Goal: Transaction & Acquisition: Obtain resource

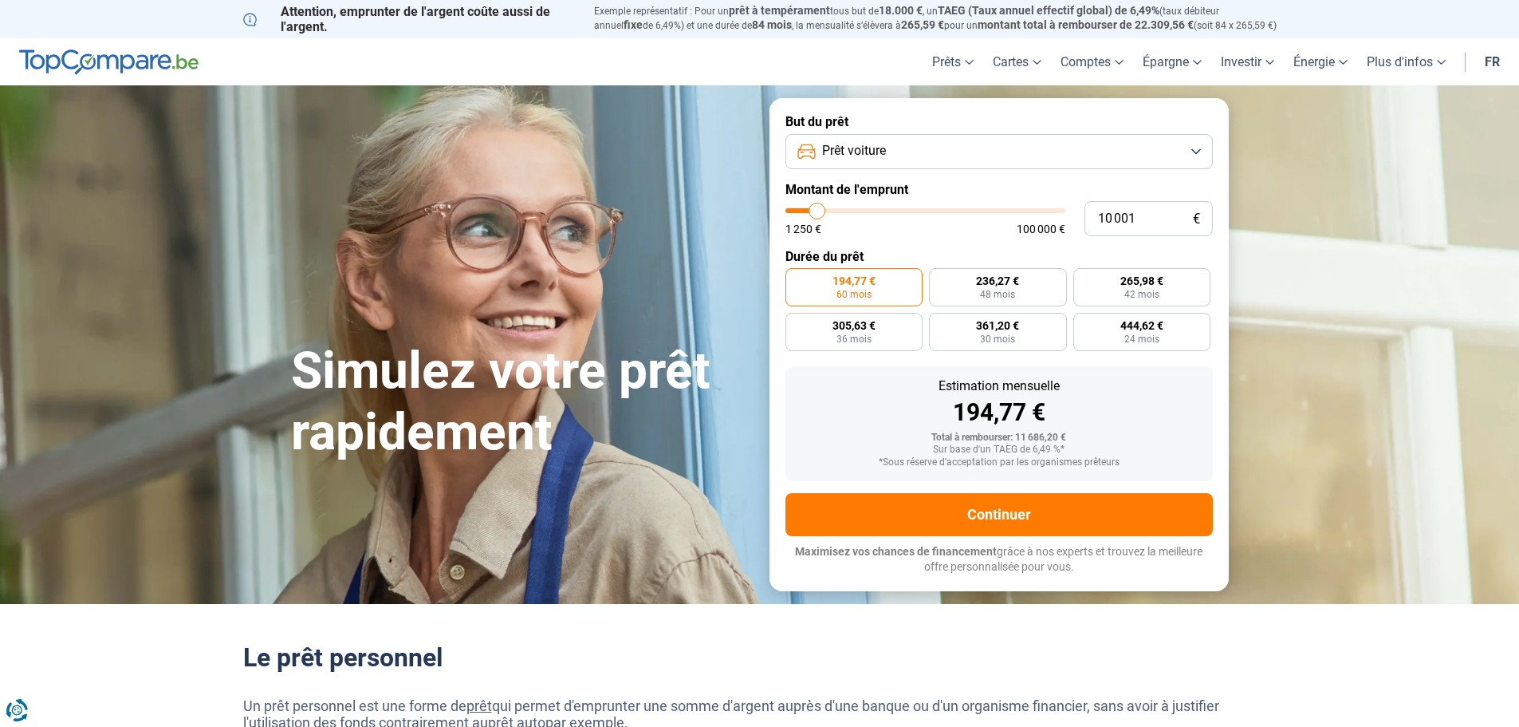
click at [1196, 153] on button "Prêt voiture" at bounding box center [1000, 151] width 428 height 35
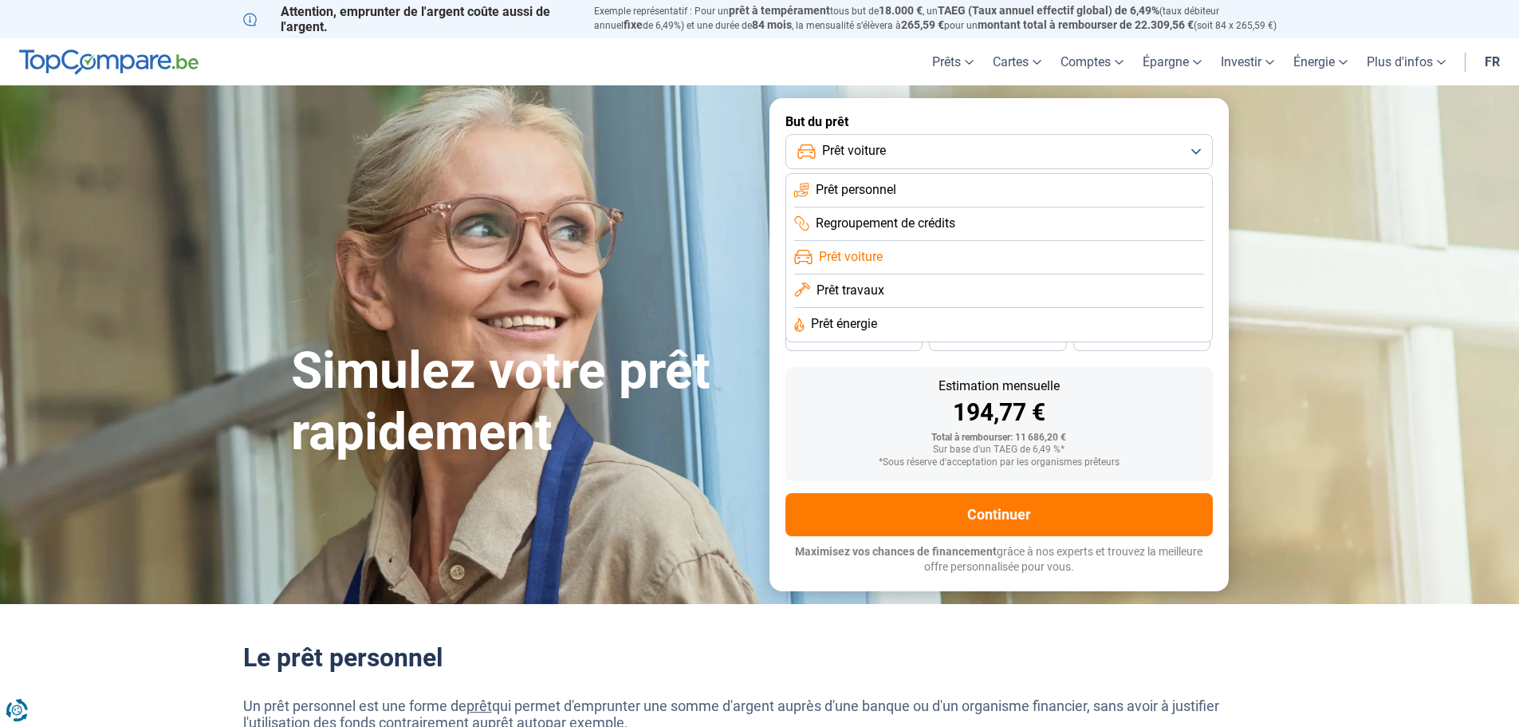
click at [1196, 153] on button "Prêt voiture" at bounding box center [1000, 151] width 428 height 35
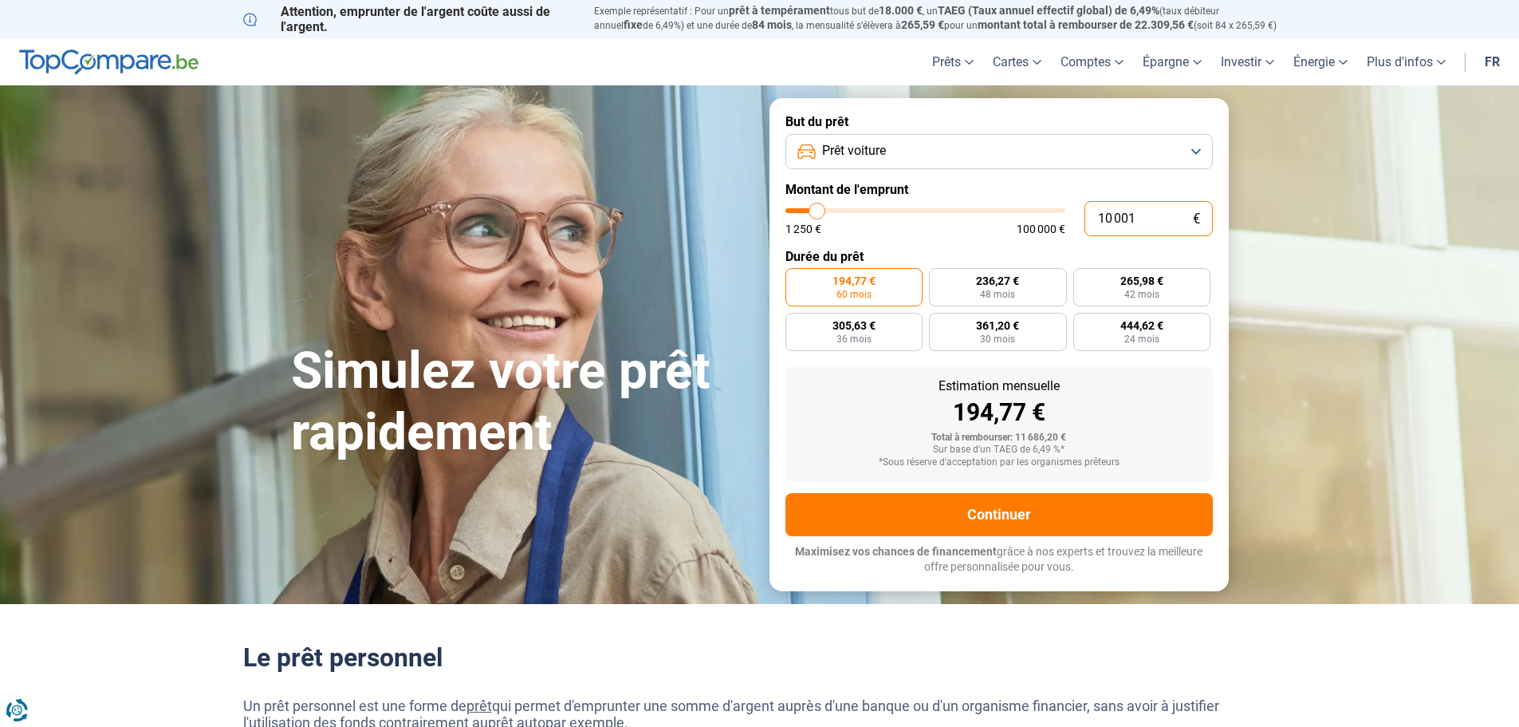
drag, startPoint x: 1113, startPoint y: 215, endPoint x: 1103, endPoint y: 215, distance: 9.6
click at [1103, 215] on input "10 001" at bounding box center [1149, 218] width 128 height 35
type input "12 001"
type input "12000"
type input "12 001"
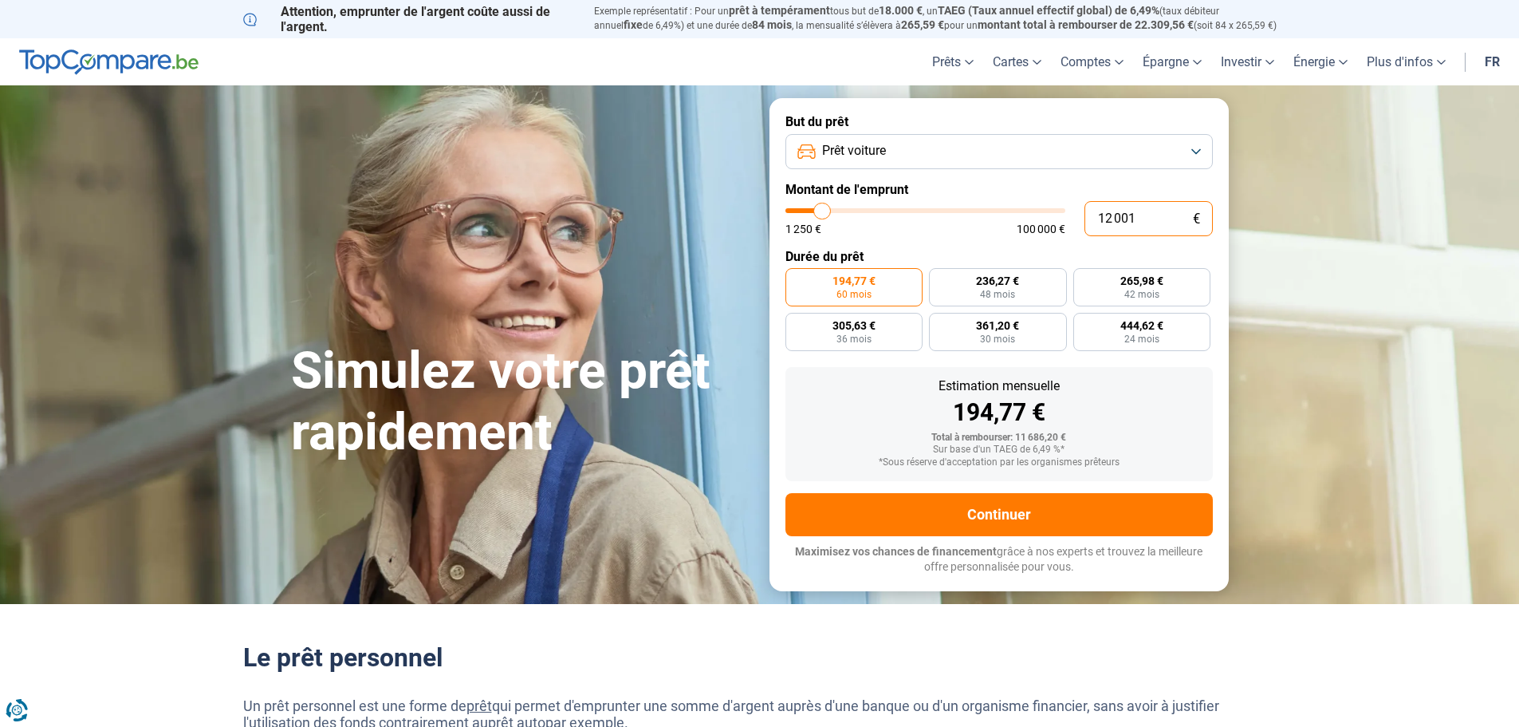
type input "12000"
click at [1011, 239] on form "But du prêt Prêt voiture Montant de l'emprunt 12 001 € 1 250 € 100 000 € Durée …" at bounding box center [999, 344] width 459 height 492
click at [1107, 218] on input "10 001" at bounding box center [1149, 218] width 128 height 35
type input "12 001"
type input "12000"
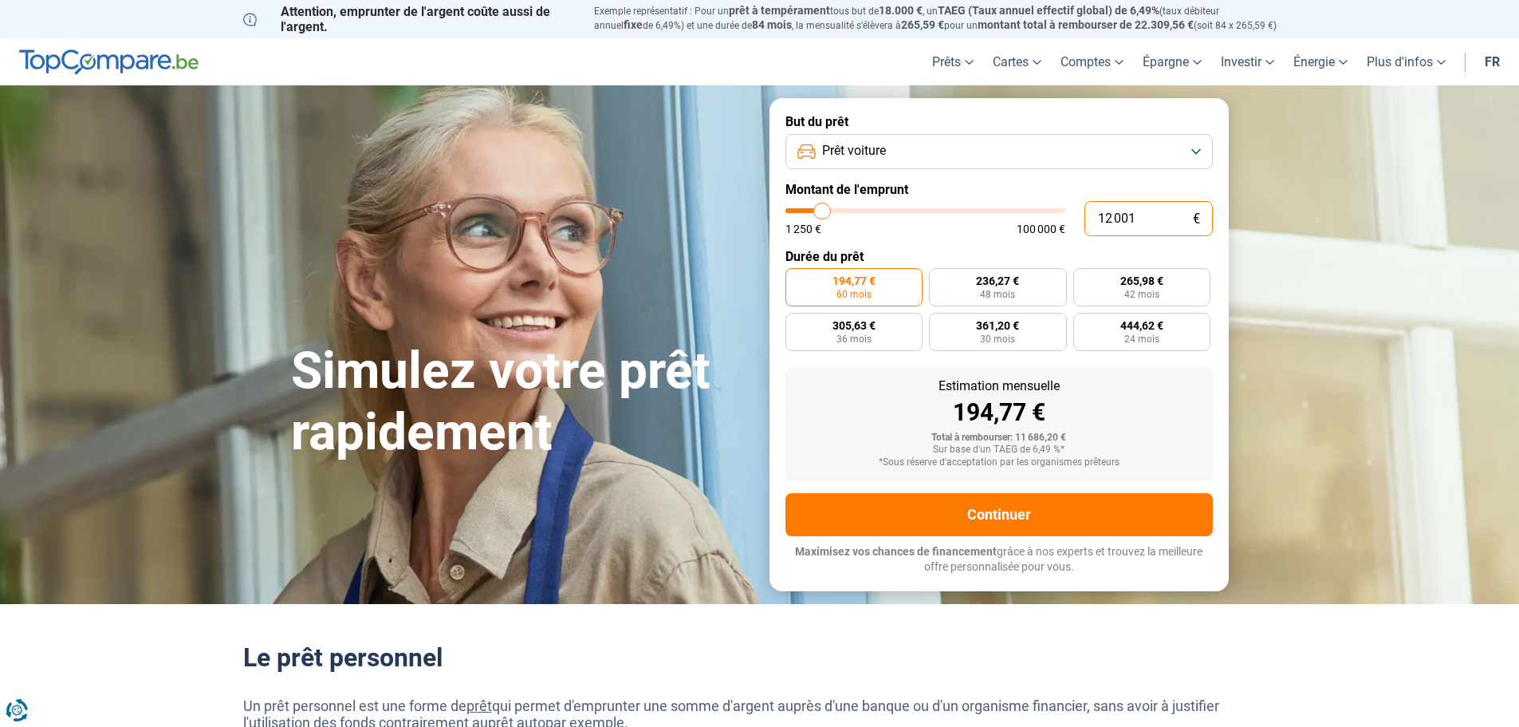
type input "12 001"
type input "12000"
click at [1139, 464] on div "*Sous réserve d'acceptation par les organismes prêteurs" at bounding box center [999, 462] width 402 height 11
click at [868, 320] on span "366,75 €" at bounding box center [854, 325] width 43 height 11
click at [796, 319] on input "366,75 € 36 mois" at bounding box center [791, 318] width 10 height 10
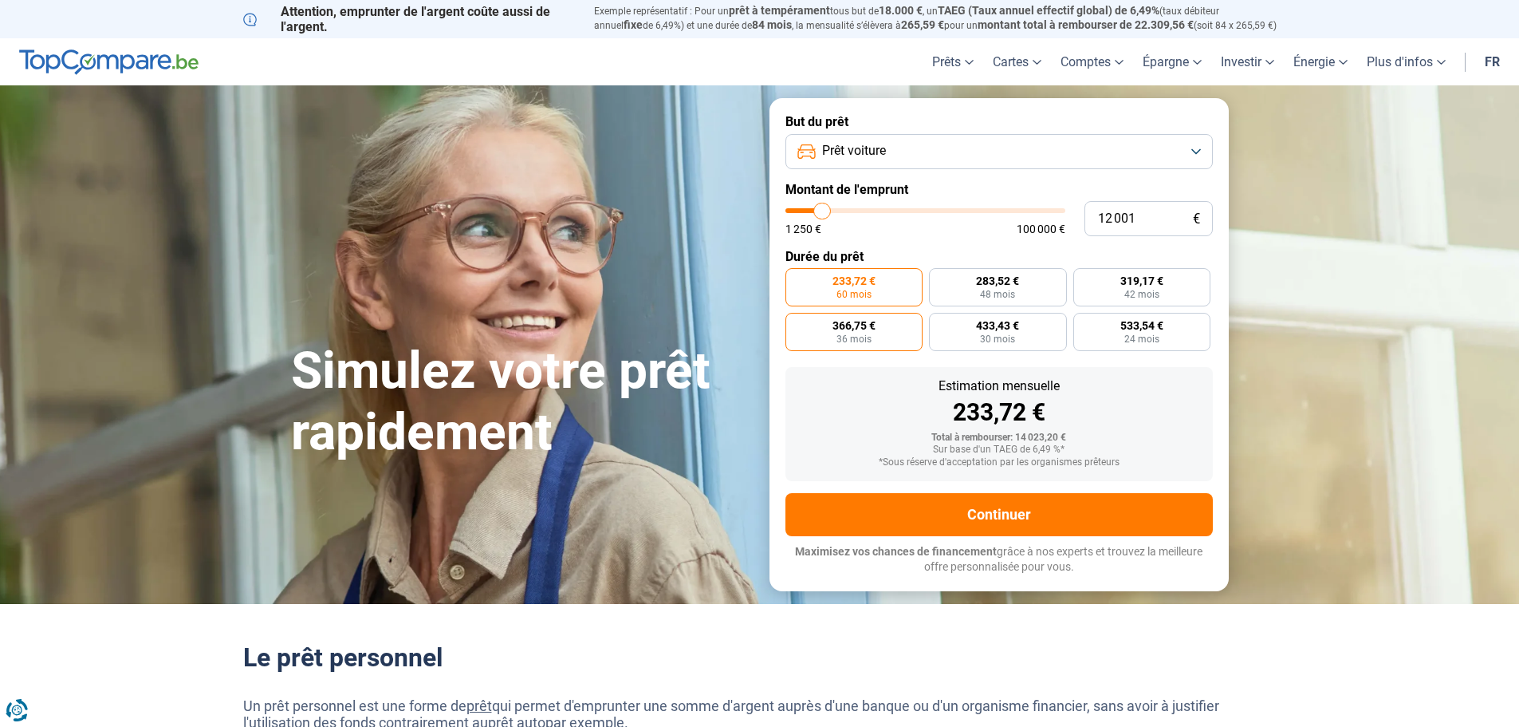
radio input "true"
click at [1161, 290] on label "319,17 € 42 mois" at bounding box center [1143, 287] width 138 height 38
click at [1084, 278] on input "319,17 € 42 mois" at bounding box center [1079, 273] width 10 height 10
radio input "true"
